Goal: Information Seeking & Learning: Learn about a topic

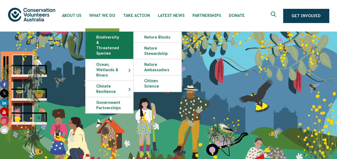
click at [102, 42] on link "Biodiversity & Threatened Species" at bounding box center [110, 45] width 48 height 27
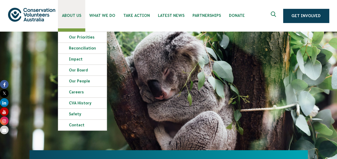
click at [76, 15] on span "About Us" at bounding box center [71, 15] width 19 height 4
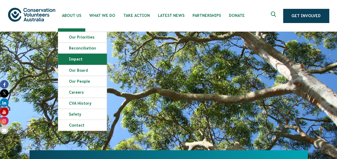
click at [80, 60] on link "Impact" at bounding box center [82, 59] width 49 height 11
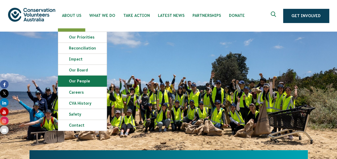
click at [82, 82] on link "Our People" at bounding box center [82, 81] width 49 height 11
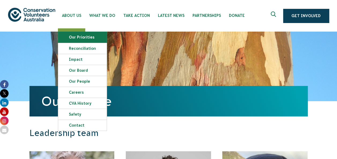
click at [77, 36] on link "Our Priorities" at bounding box center [82, 37] width 49 height 11
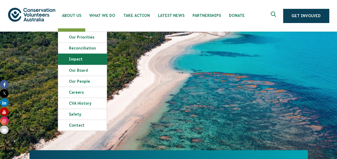
click at [83, 59] on link "Impact" at bounding box center [82, 59] width 49 height 11
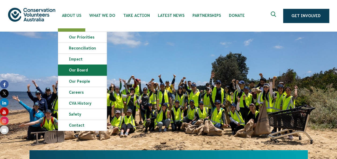
click at [79, 69] on link "Our Board" at bounding box center [82, 70] width 49 height 11
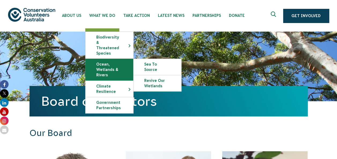
click at [103, 67] on link "Ocean, Wetlands & Rivers" at bounding box center [110, 69] width 48 height 21
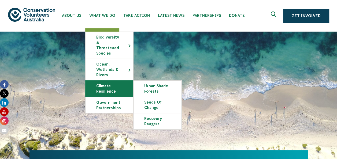
click at [104, 84] on link "Climate Resilience" at bounding box center [110, 89] width 48 height 16
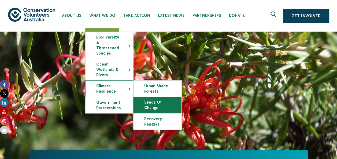
click at [157, 101] on link "Seeds of Change" at bounding box center [158, 105] width 48 height 16
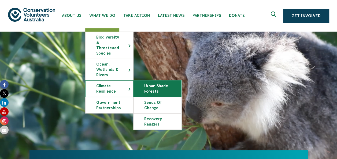
click at [152, 81] on link "Urban Shade Forests" at bounding box center [158, 89] width 48 height 16
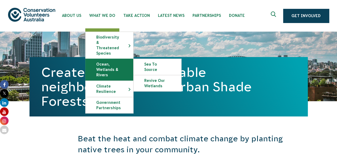
click at [110, 59] on link "Ocean, Wetlands & Rivers" at bounding box center [110, 69] width 48 height 21
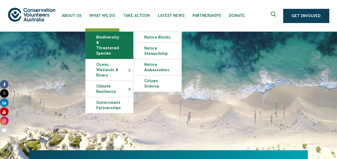
click at [99, 36] on link "Biodiversity & Threatened Species" at bounding box center [110, 45] width 48 height 27
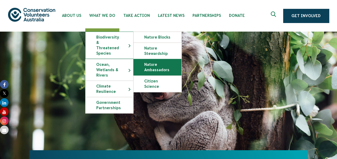
click at [151, 67] on link "Nature Ambassadors" at bounding box center [158, 67] width 48 height 16
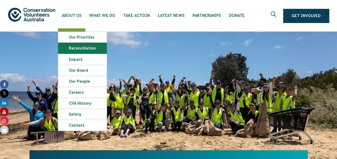
click at [81, 47] on link "Reconciliation" at bounding box center [82, 48] width 49 height 11
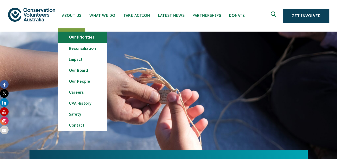
click at [80, 36] on link "Our Priorities" at bounding box center [82, 37] width 49 height 11
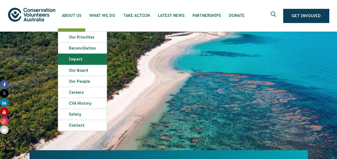
click at [77, 60] on link "Impact" at bounding box center [82, 59] width 49 height 11
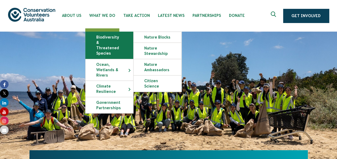
click at [106, 41] on link "Biodiversity & Threatened Species" at bounding box center [110, 45] width 48 height 27
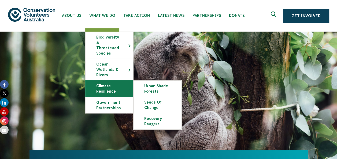
click at [105, 83] on link "Climate Resilience" at bounding box center [110, 89] width 48 height 16
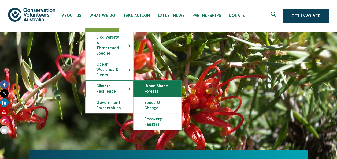
click at [159, 81] on link "Urban Shade Forests" at bounding box center [158, 89] width 48 height 16
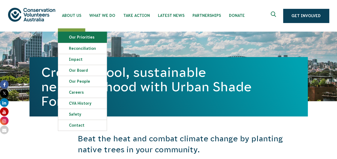
click at [75, 36] on link "Our Priorities" at bounding box center [82, 37] width 49 height 11
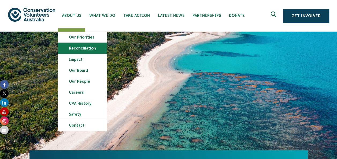
click at [76, 45] on link "Reconciliation" at bounding box center [82, 48] width 49 height 11
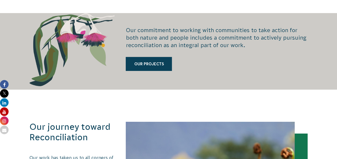
scroll to position [832, 0]
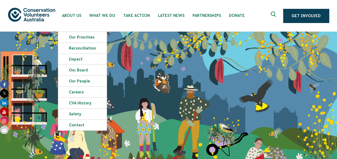
click at [24, 13] on img at bounding box center [31, 15] width 47 height 14
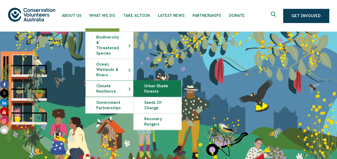
click at [145, 82] on link "Urban Shade Forests" at bounding box center [158, 89] width 48 height 16
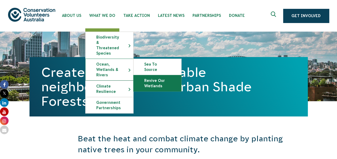
click at [148, 75] on link "Revive Our Wetlands" at bounding box center [158, 83] width 48 height 16
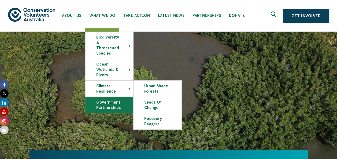
click at [108, 99] on link "Government Partnerships" at bounding box center [110, 105] width 48 height 16
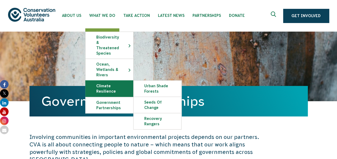
click at [105, 81] on link "Climate Resilience" at bounding box center [110, 89] width 48 height 16
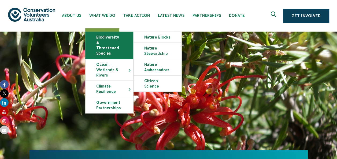
click at [101, 42] on link "Biodiversity & Threatened Species" at bounding box center [110, 45] width 48 height 27
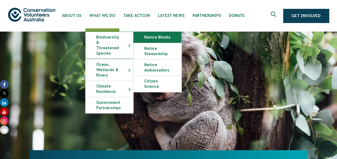
click at [149, 34] on link "Nature Blocks" at bounding box center [158, 37] width 48 height 11
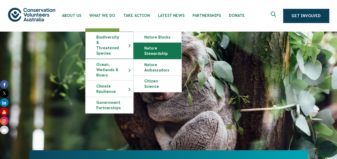
click at [155, 52] on link "Nature Stewardship" at bounding box center [158, 51] width 48 height 16
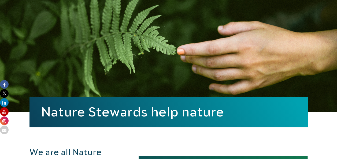
scroll to position [27, 0]
